Goal: Transaction & Acquisition: Purchase product/service

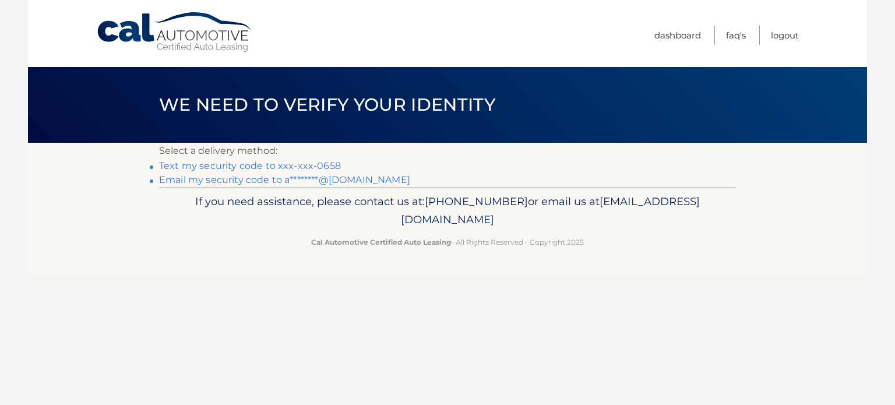
click at [326, 164] on link "Text my security code to xxx-xxx-0658" at bounding box center [250, 165] width 182 height 11
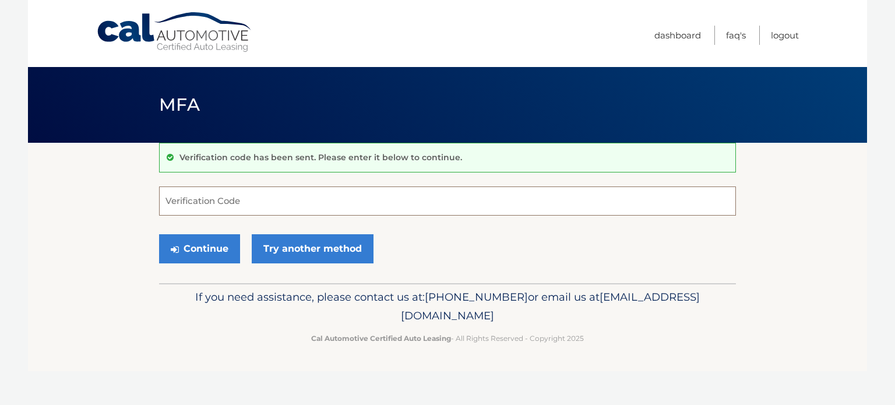
click at [313, 203] on input "Verification Code" at bounding box center [447, 200] width 577 height 29
click at [314, 200] on input "Verification Code" at bounding box center [447, 200] width 577 height 29
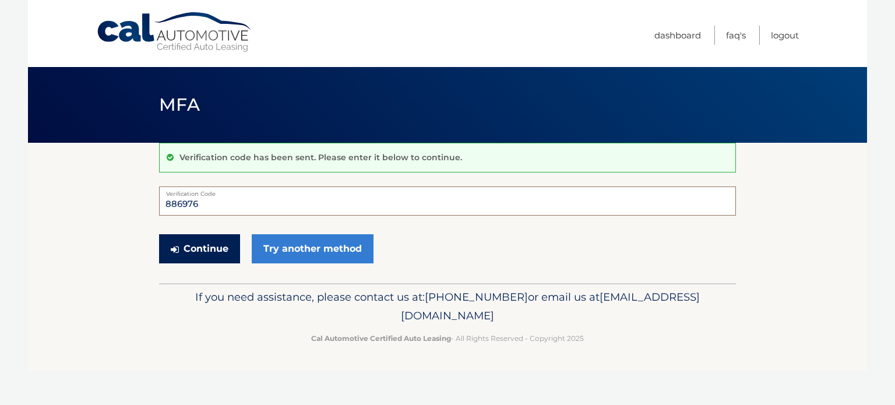
type input "886976"
click at [211, 245] on button "Continue" at bounding box center [199, 248] width 81 height 29
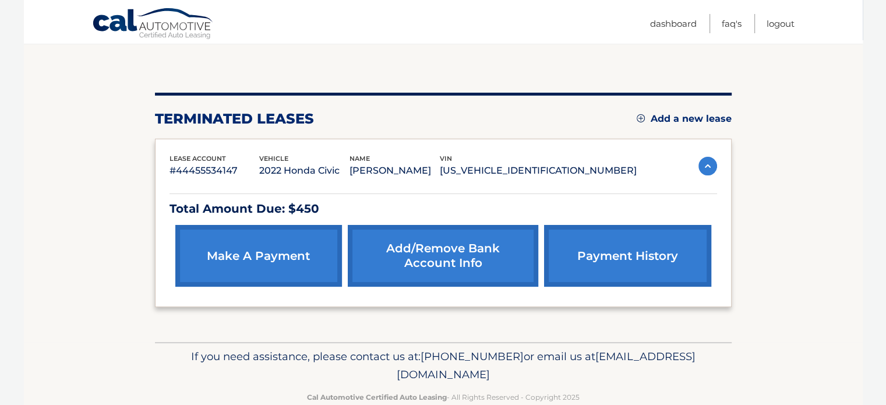
scroll to position [107, 0]
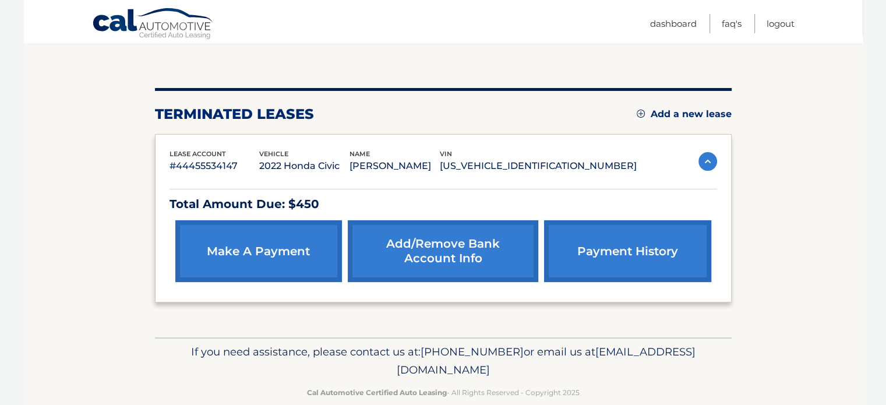
click at [221, 220] on link "make a payment" at bounding box center [258, 251] width 167 height 62
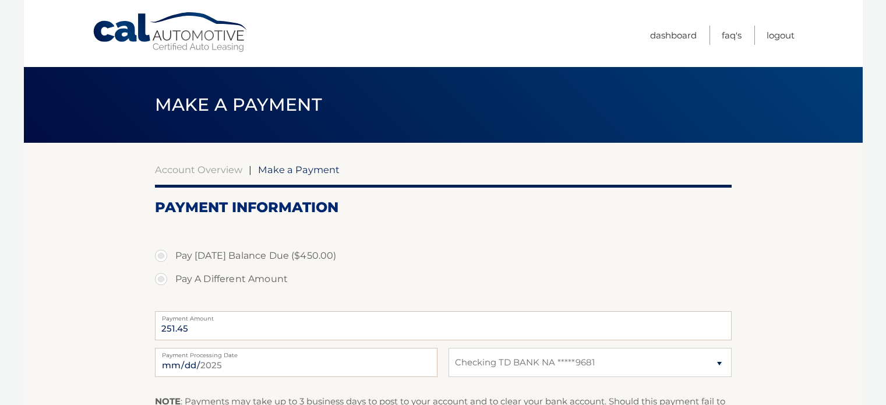
select select "NDVlYTdiYTctMTMwMy00NjBhLWFjMTYtMzdjZTUwNjE2MDQ0"
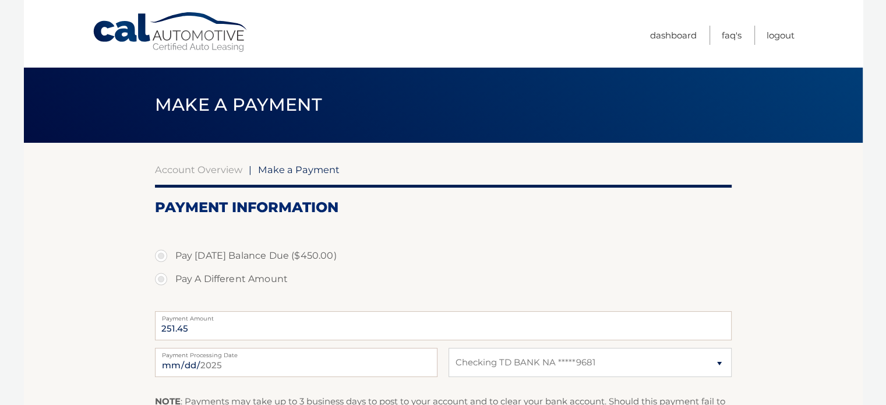
click at [161, 258] on label "Pay Today's Balance Due ($450.00)" at bounding box center [443, 255] width 577 height 23
click at [161, 258] on input "Pay Today's Balance Due ($450.00)" at bounding box center [166, 253] width 12 height 19
radio input "true"
type input "450.00"
click at [683, 30] on link "Dashboard" at bounding box center [673, 35] width 47 height 19
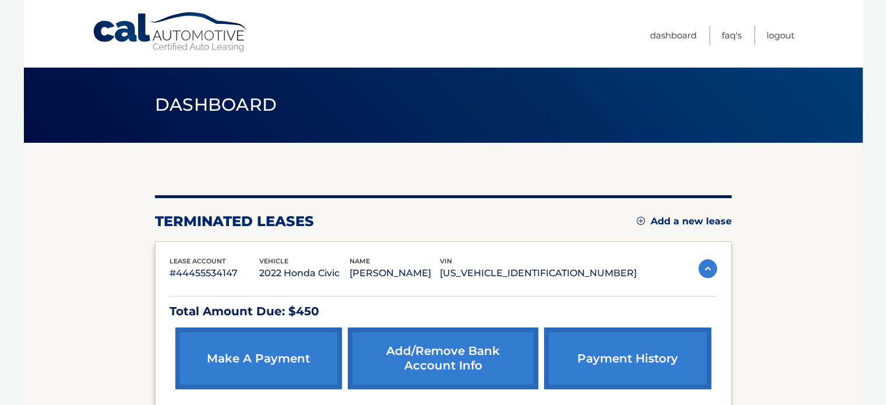
click at [706, 269] on img at bounding box center [707, 268] width 19 height 19
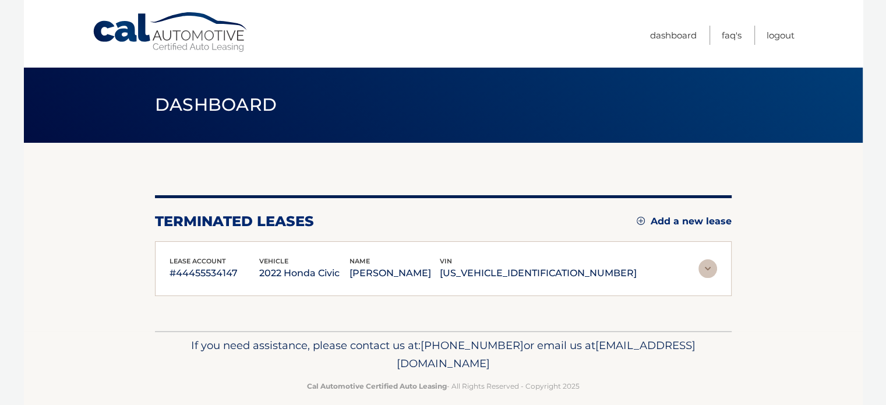
click at [706, 269] on img at bounding box center [707, 268] width 19 height 19
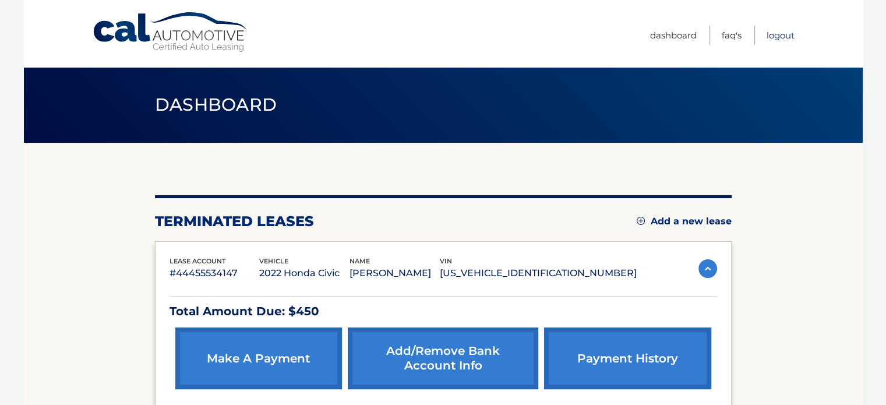
click at [792, 34] on link "Logout" at bounding box center [781, 35] width 28 height 19
click at [774, 32] on link "Logout" at bounding box center [781, 35] width 28 height 19
